Goal: Complete application form

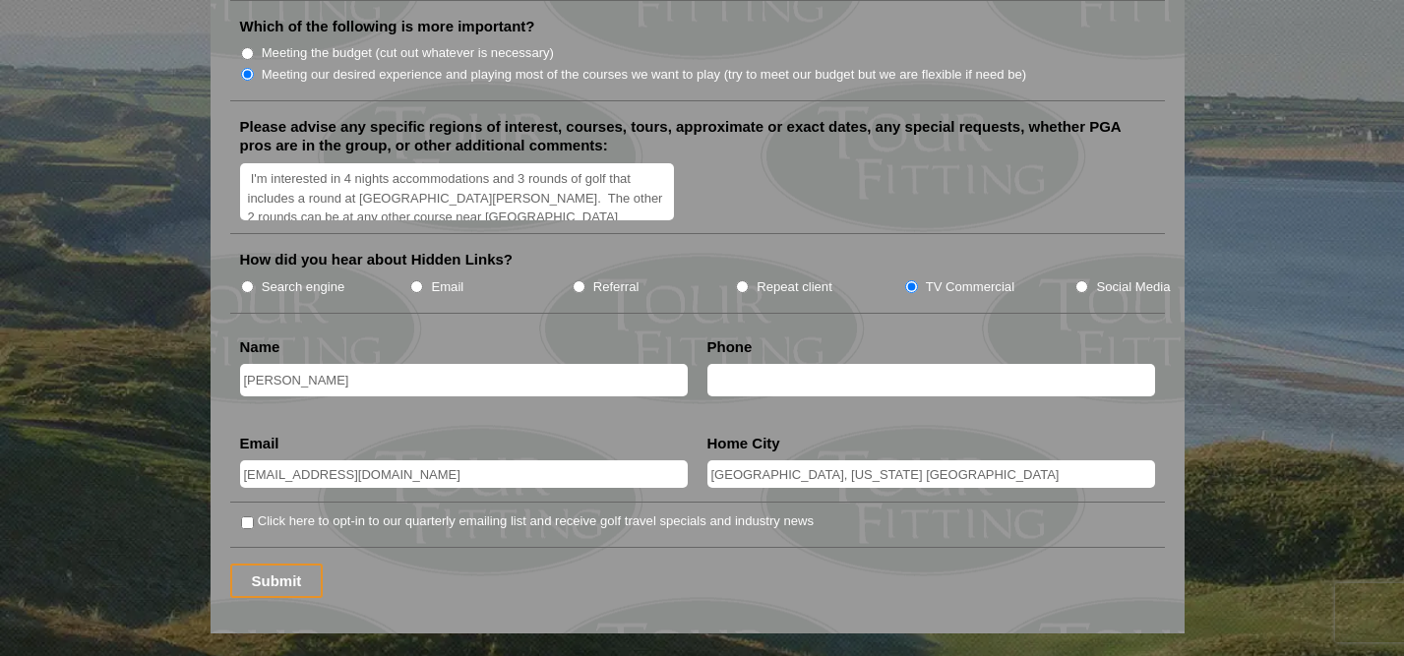
scroll to position [2467, 0]
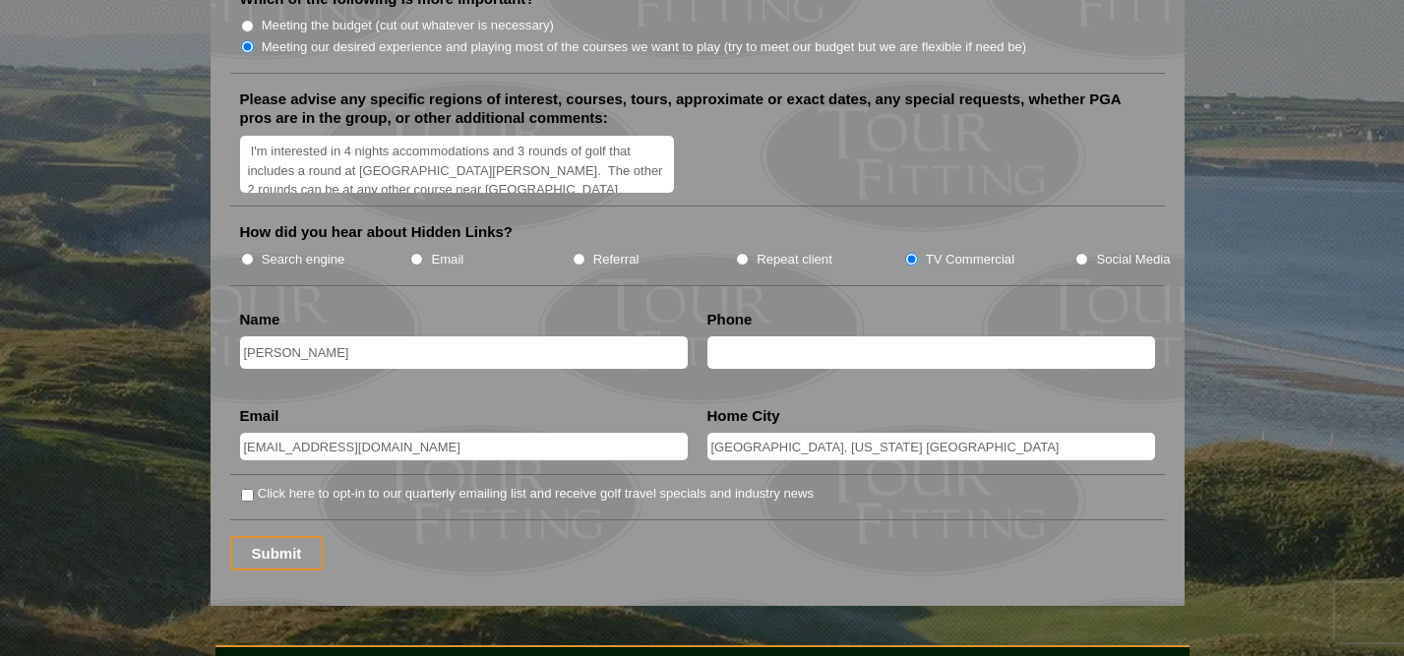
click at [319, 337] on input "[PERSON_NAME]" at bounding box center [464, 353] width 448 height 32
type input "[PERSON_NAME]"
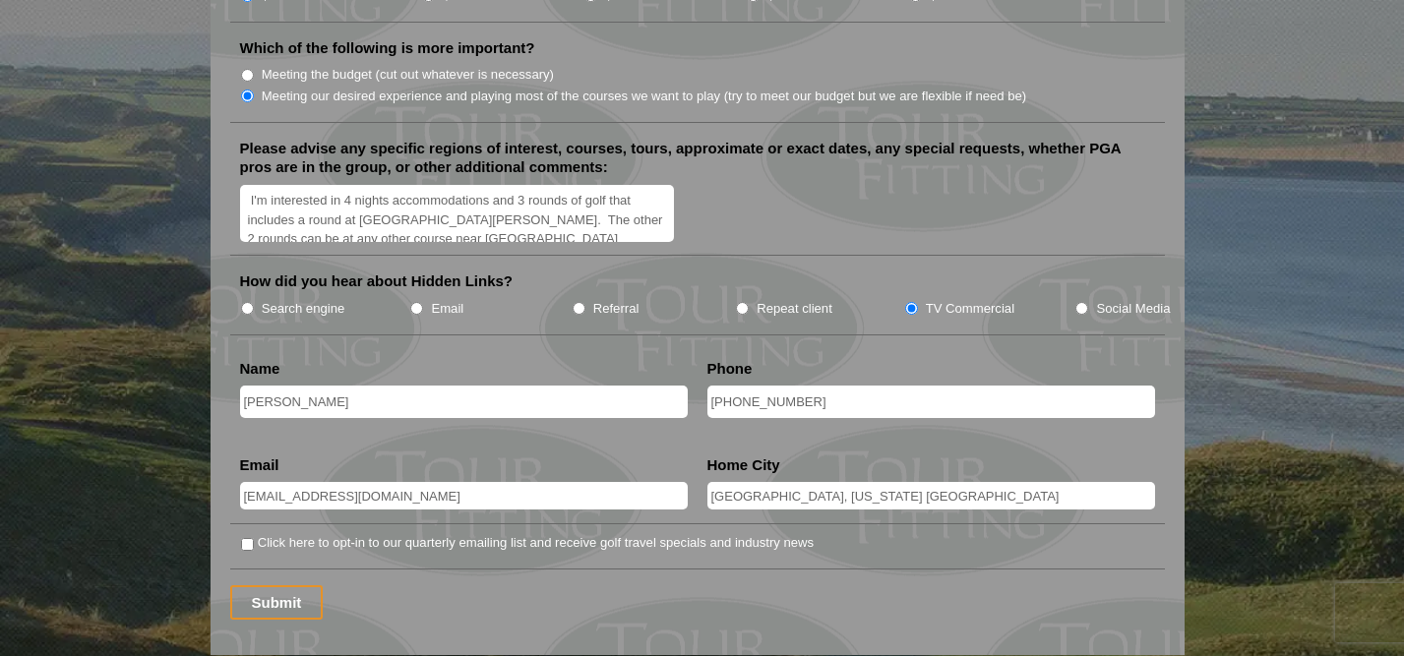
scroll to position [2412, 0]
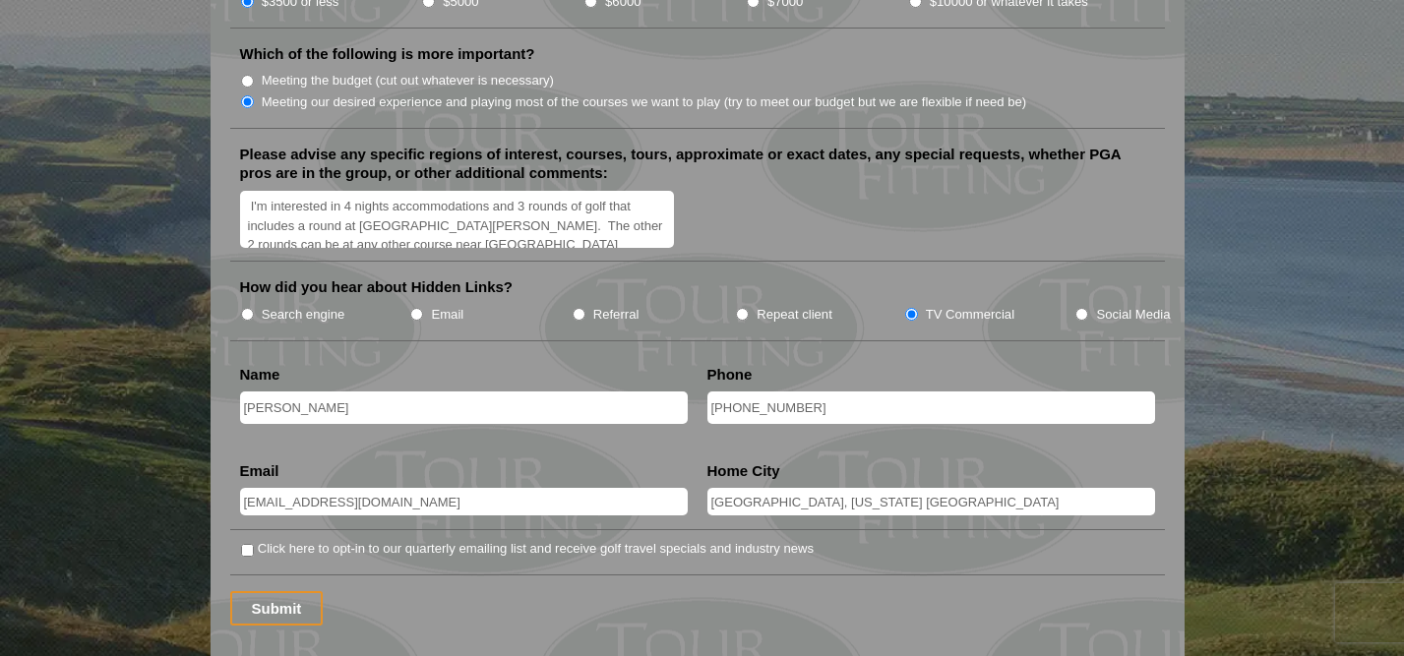
type input "[PHONE_NUMBER]"
drag, startPoint x: 246, startPoint y: 173, endPoint x: 529, endPoint y: 215, distance: 286.5
click at [529, 215] on textarea "I'm interested in 4 nights accommodations and 3 rounds of golf that includes a …" at bounding box center [457, 220] width 435 height 58
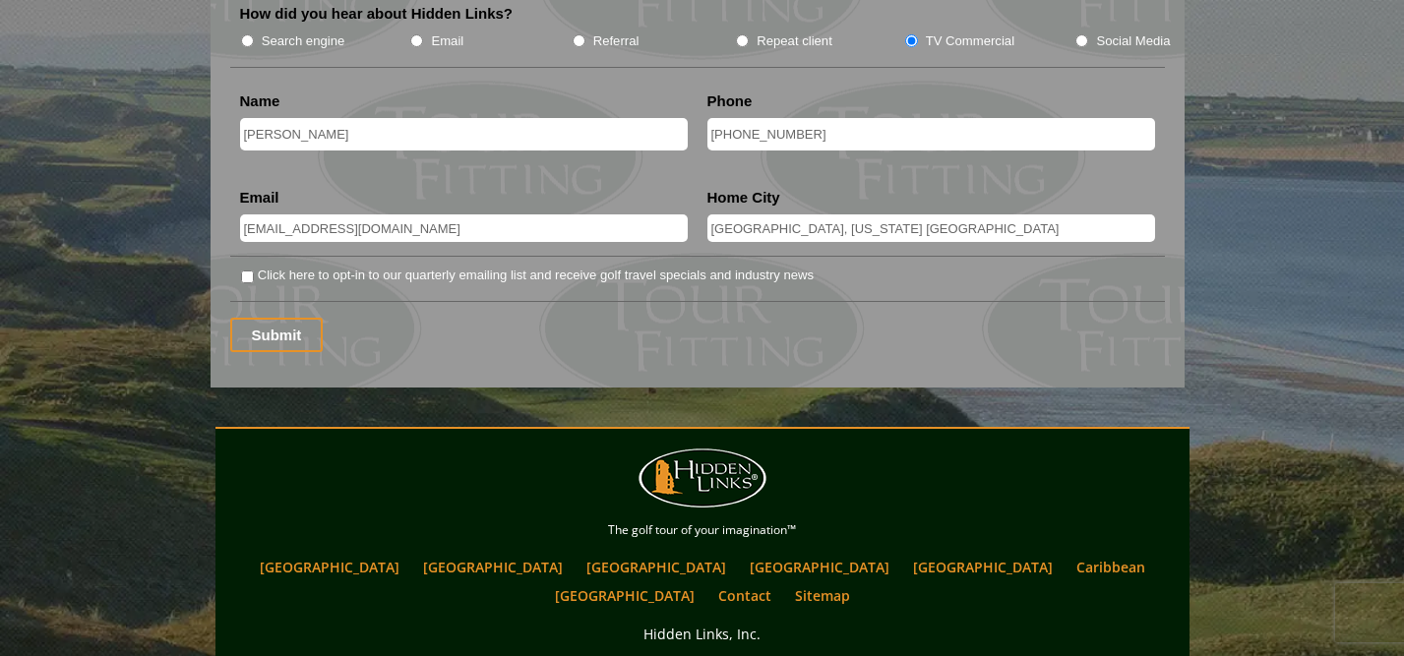
scroll to position [2678, 0]
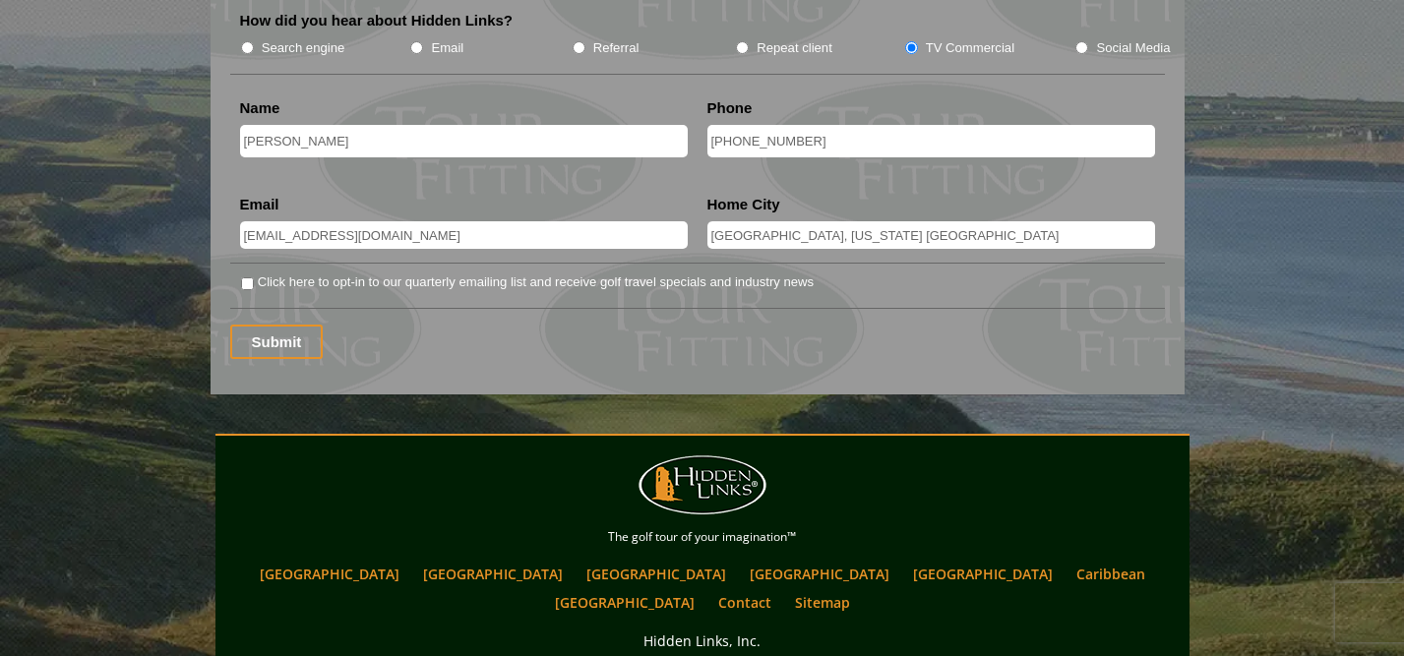
drag, startPoint x: 838, startPoint y: 114, endPoint x: 605, endPoint y: 115, distance: 233.2
drag, startPoint x: 929, startPoint y: 215, endPoint x: 605, endPoint y: 221, distance: 323.8
drag, startPoint x: 458, startPoint y: 211, endPoint x: 223, endPoint y: 201, distance: 234.4
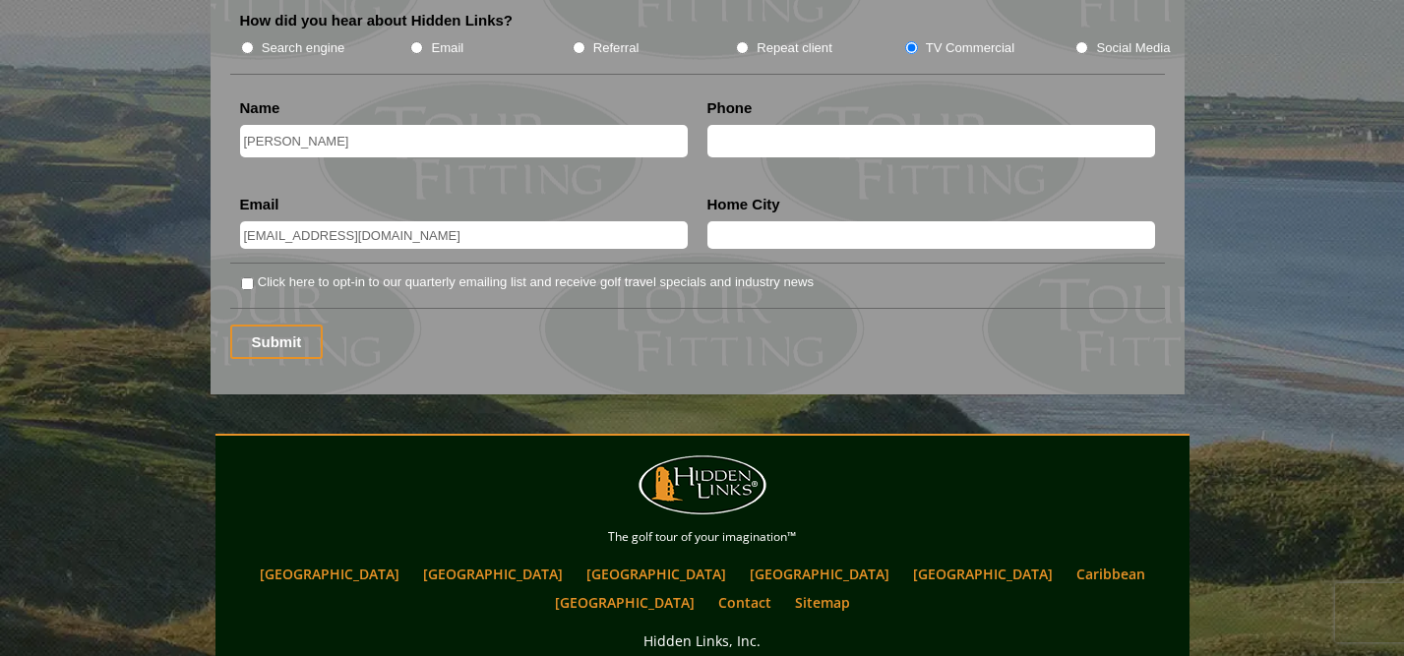
drag, startPoint x: 380, startPoint y: 110, endPoint x: 181, endPoint y: 132, distance: 199.9
